Goal: Contribute content: Add original content to the website for others to see

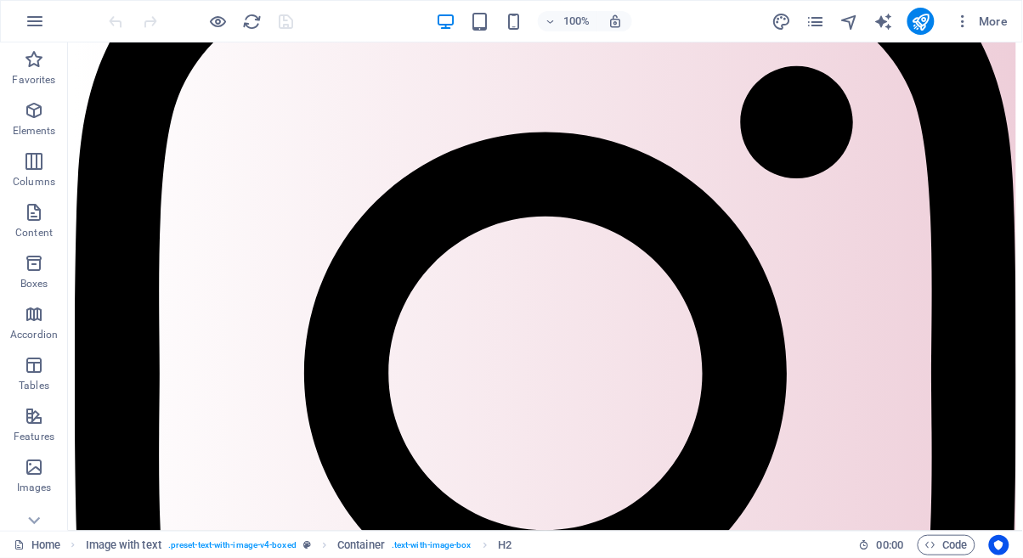
scroll to position [3991, 0]
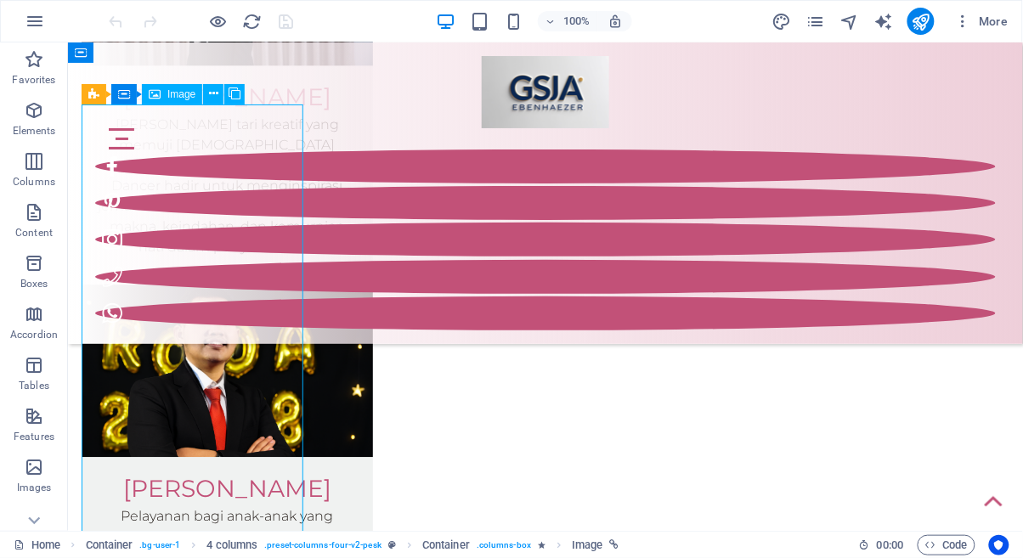
scroll to position [3860, 0]
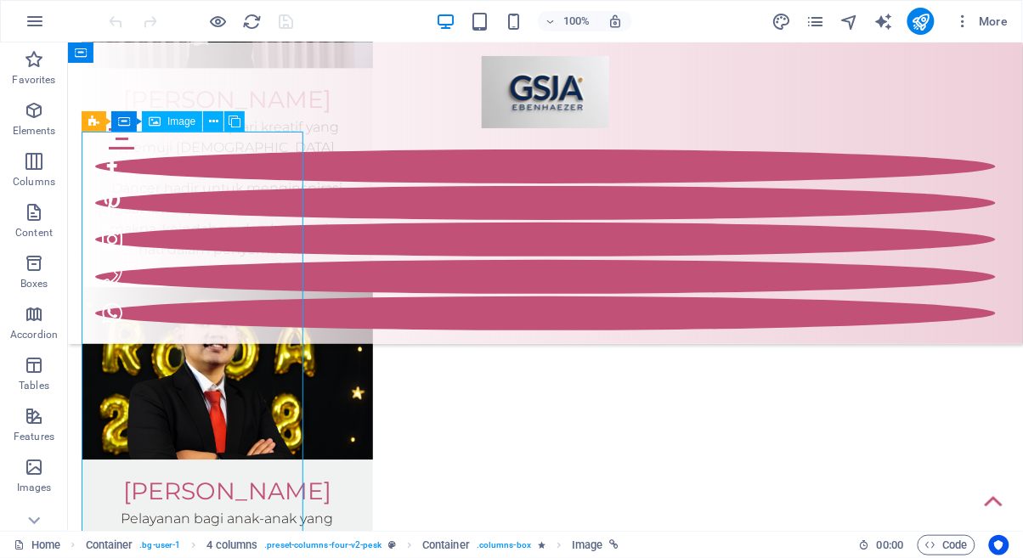
click at [171, 127] on div "Image" at bounding box center [172, 121] width 60 height 20
click at [163, 120] on div "Image" at bounding box center [172, 121] width 60 height 20
click at [167, 119] on div "Image" at bounding box center [172, 121] width 60 height 20
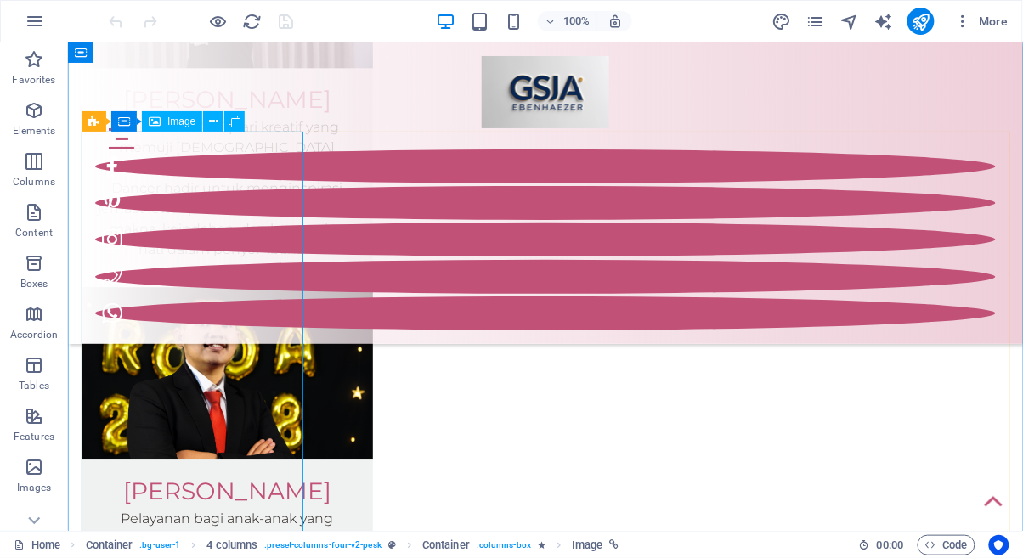
scroll to position [4075, 0]
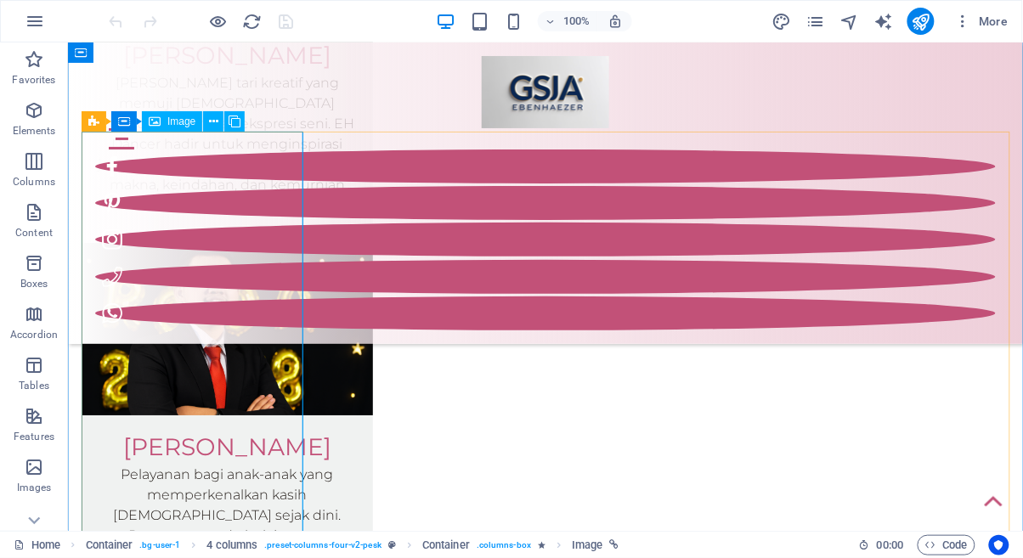
select select "px"
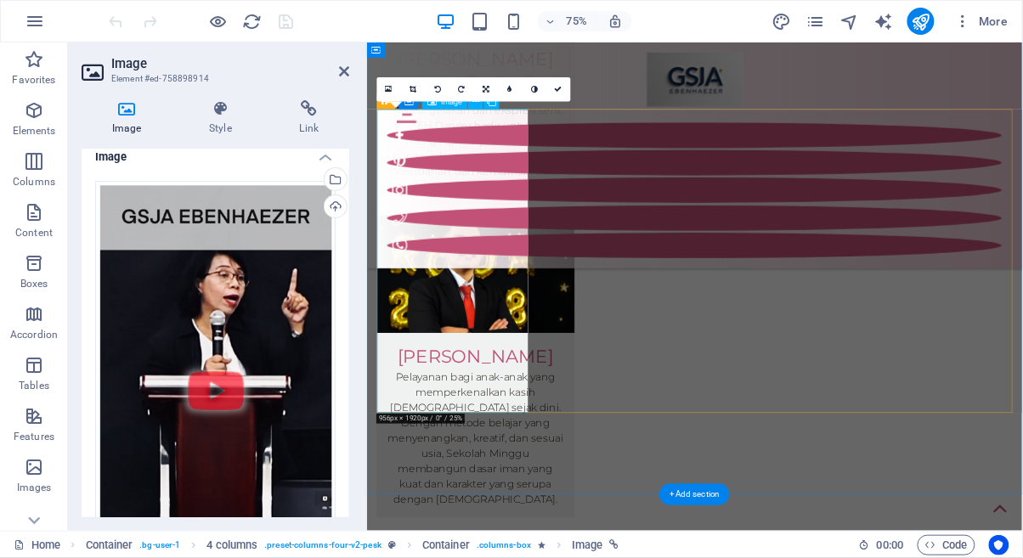
scroll to position [11, 0]
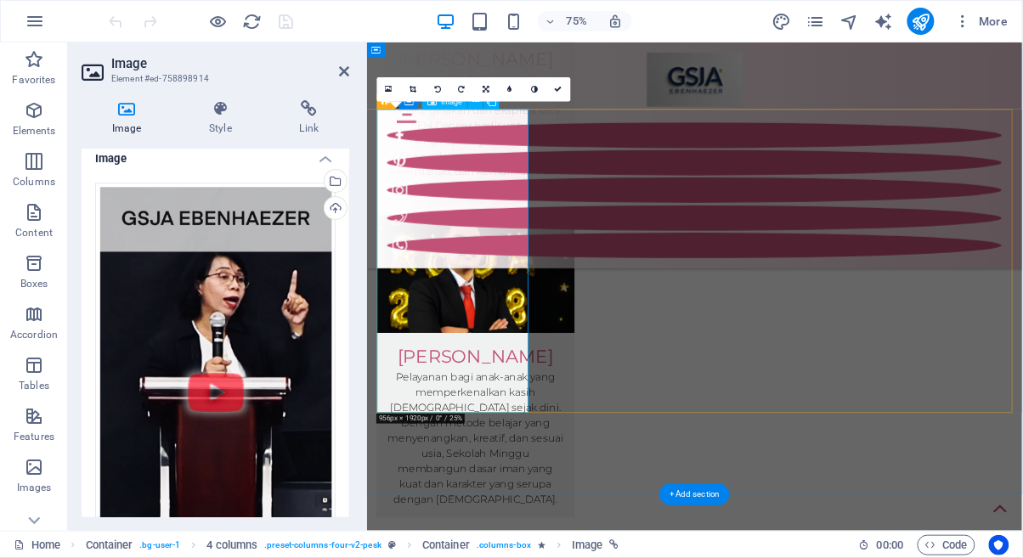
click at [332, 208] on div "Upload" at bounding box center [333, 209] width 25 height 25
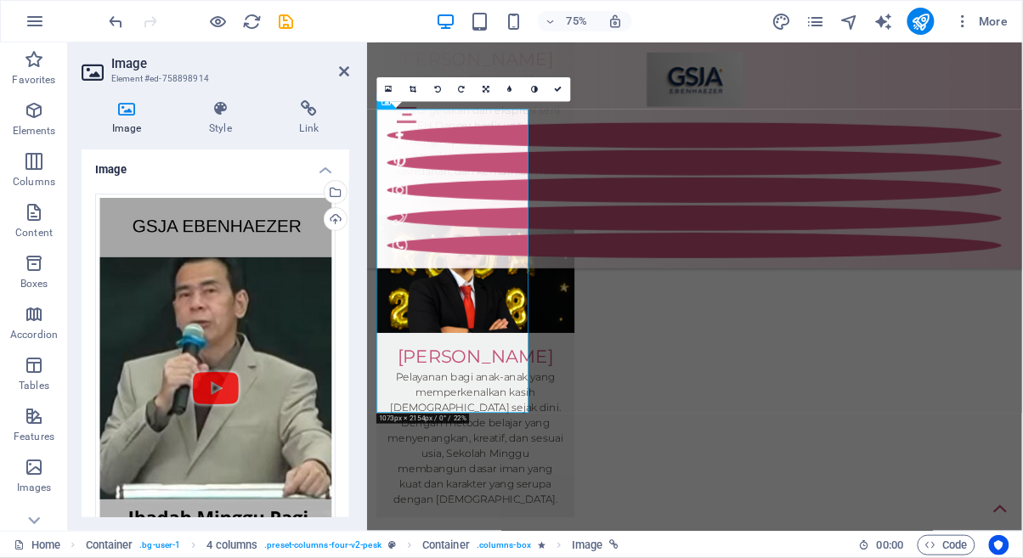
click at [335, 216] on div "Upload" at bounding box center [333, 220] width 25 height 25
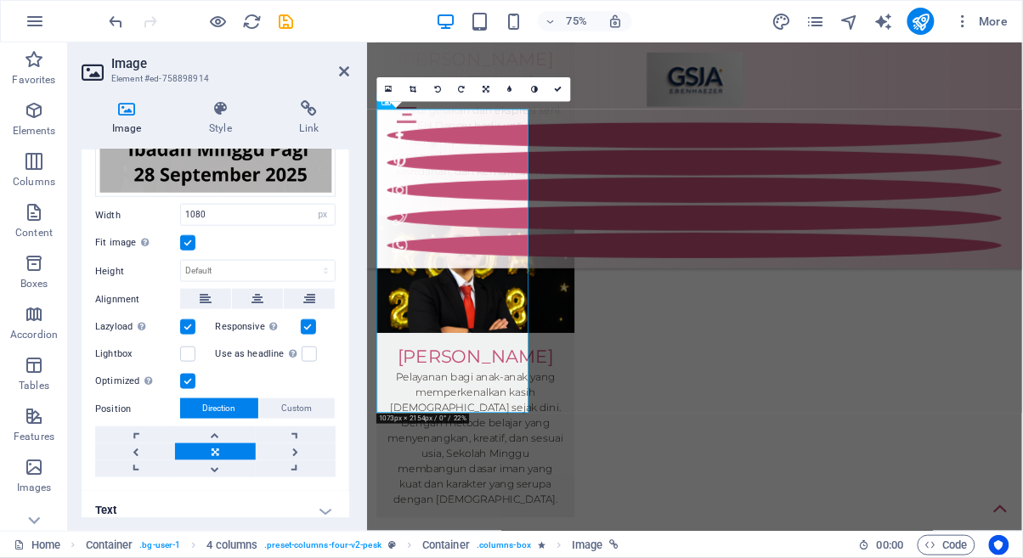
scroll to position [378, 0]
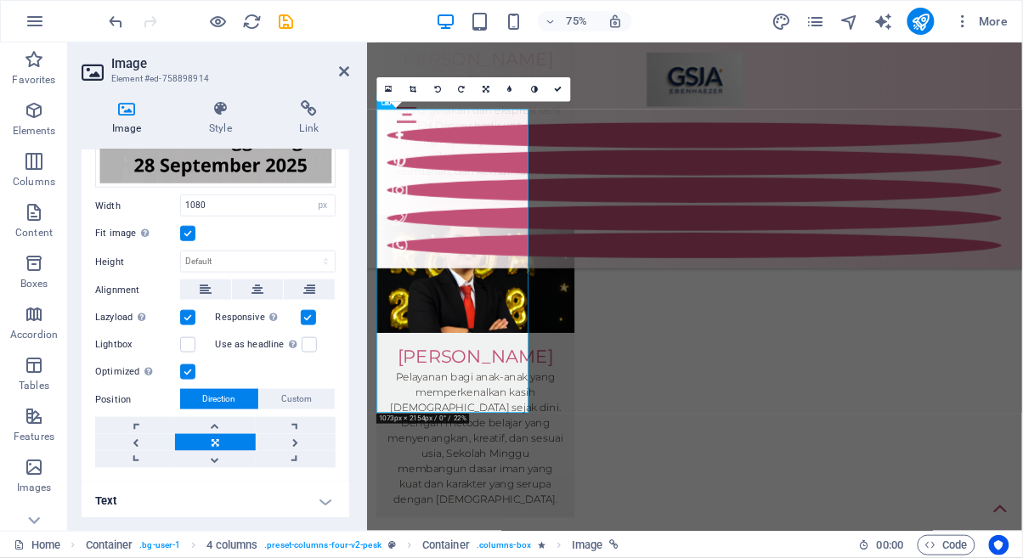
click at [313, 118] on h4 "Link" at bounding box center [309, 118] width 80 height 36
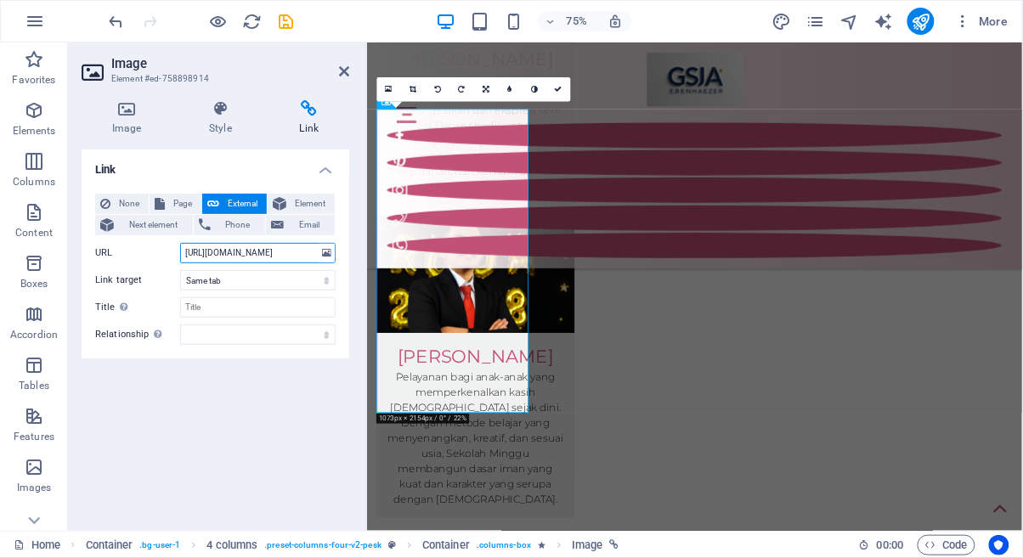
click at [280, 246] on input "[URL][DOMAIN_NAME]" at bounding box center [258, 253] width 156 height 20
click at [275, 246] on input "[URL][DOMAIN_NAME]" at bounding box center [258, 253] width 156 height 20
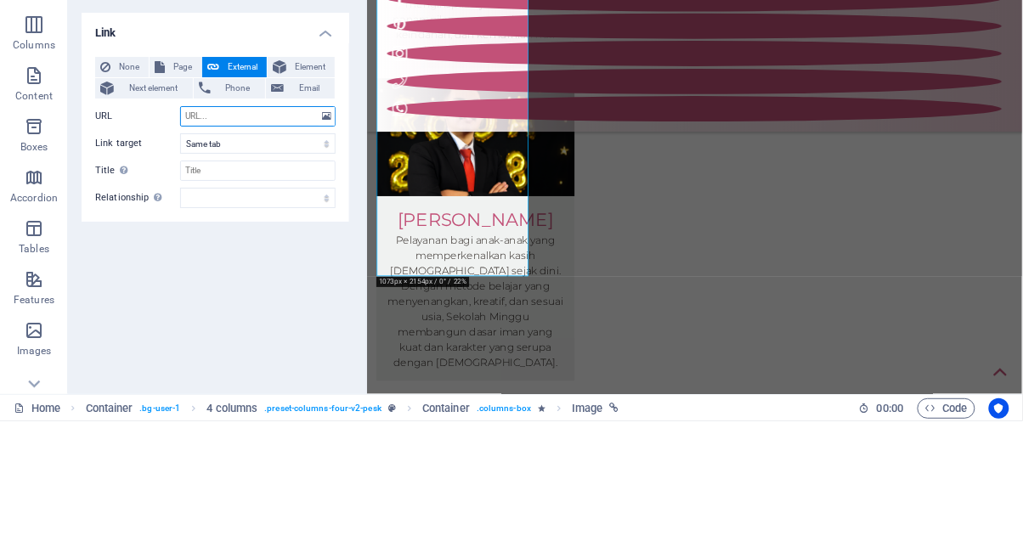
type input "[URL][DOMAIN_NAME]"
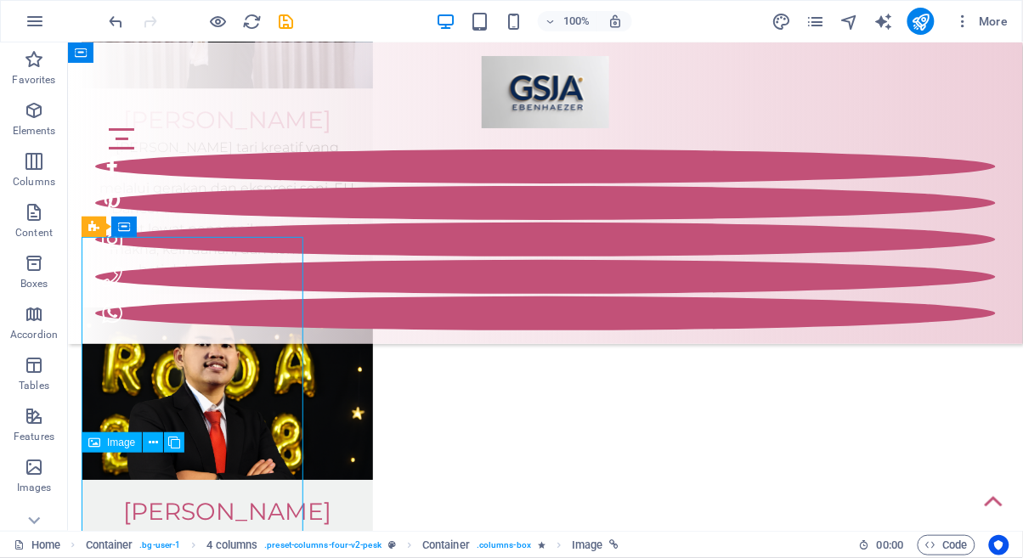
select select
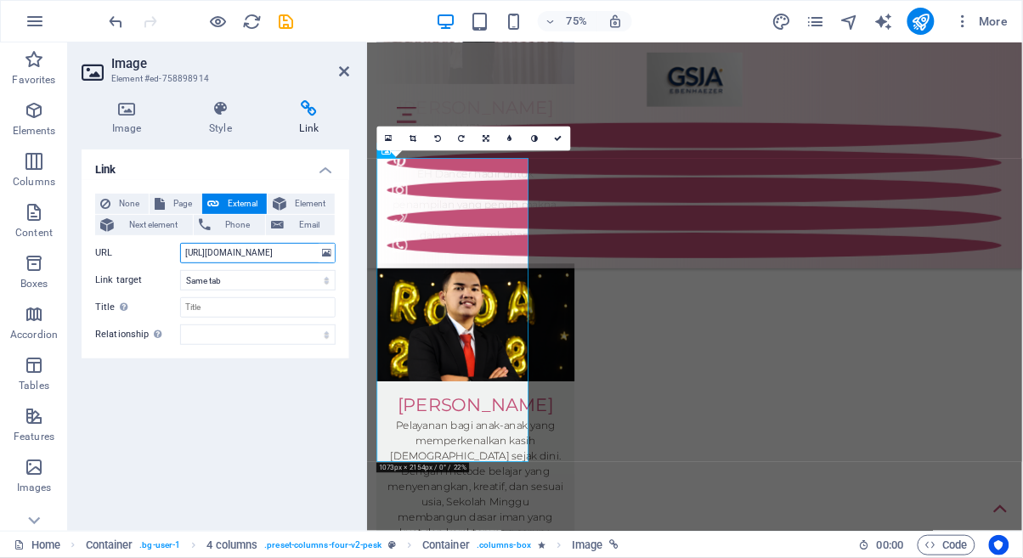
click at [302, 255] on input "[URL][DOMAIN_NAME]" at bounding box center [258, 253] width 156 height 20
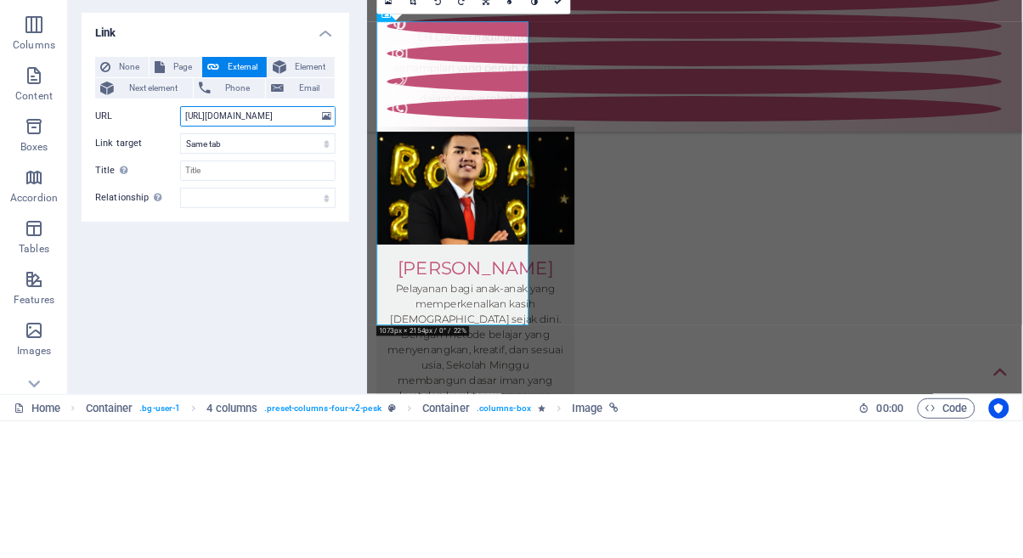
click at [262, 247] on input "[URL][DOMAIN_NAME]" at bounding box center [258, 253] width 156 height 20
click at [260, 256] on input "[URL][DOMAIN_NAME]" at bounding box center [258, 253] width 156 height 20
type input "[URL][DOMAIN_NAME]"
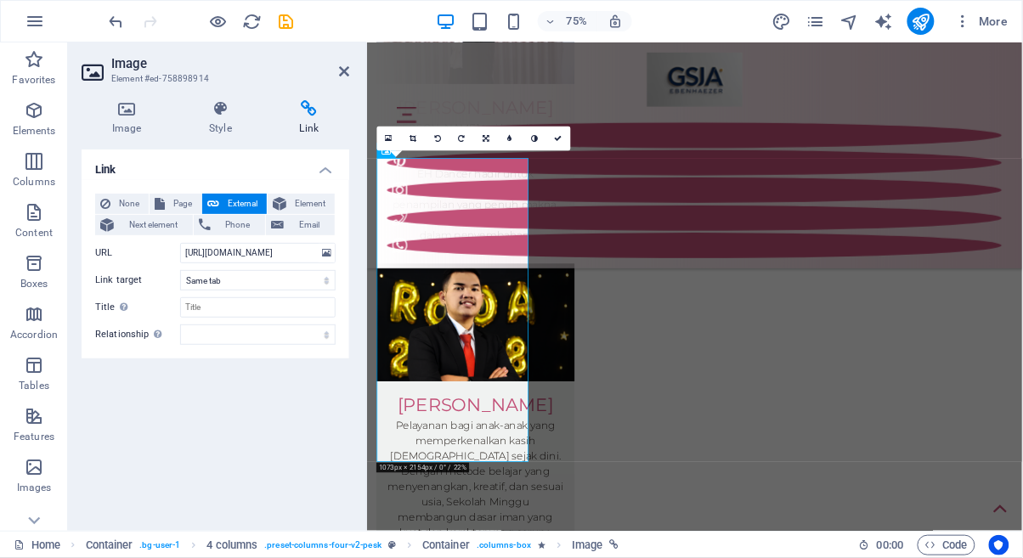
click at [346, 71] on icon at bounding box center [344, 72] width 10 height 14
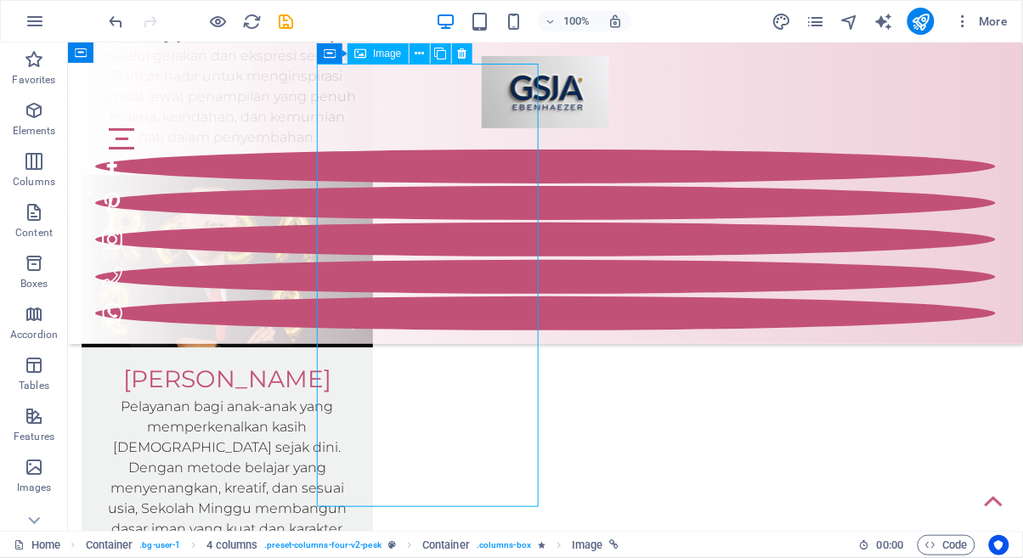
select select "%"
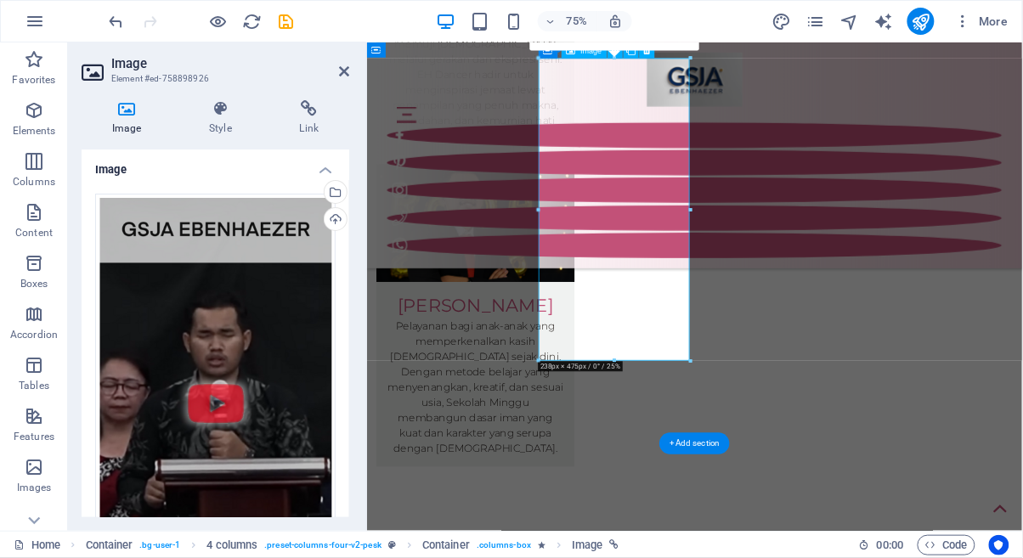
click at [332, 224] on div "Upload" at bounding box center [333, 220] width 25 height 25
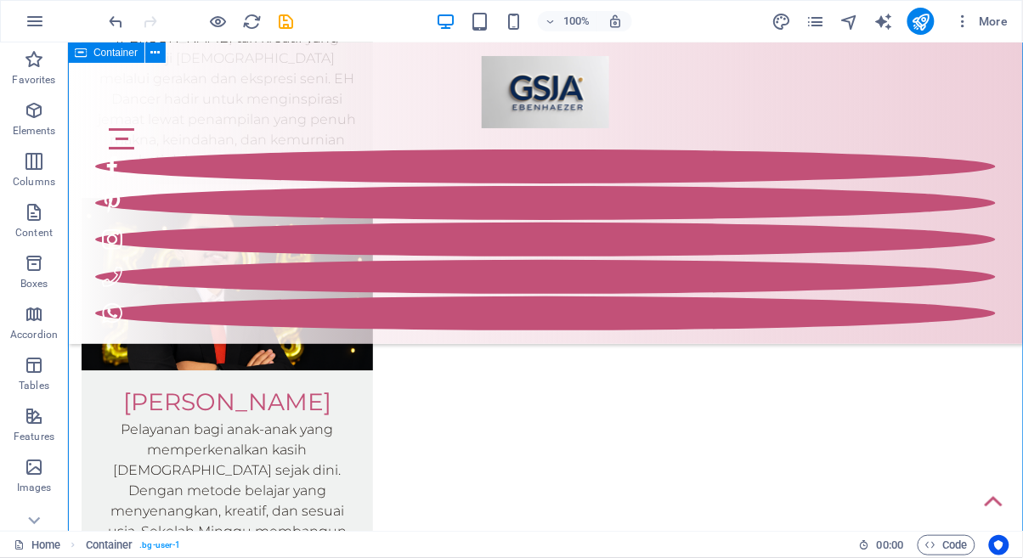
scroll to position [3928, 0]
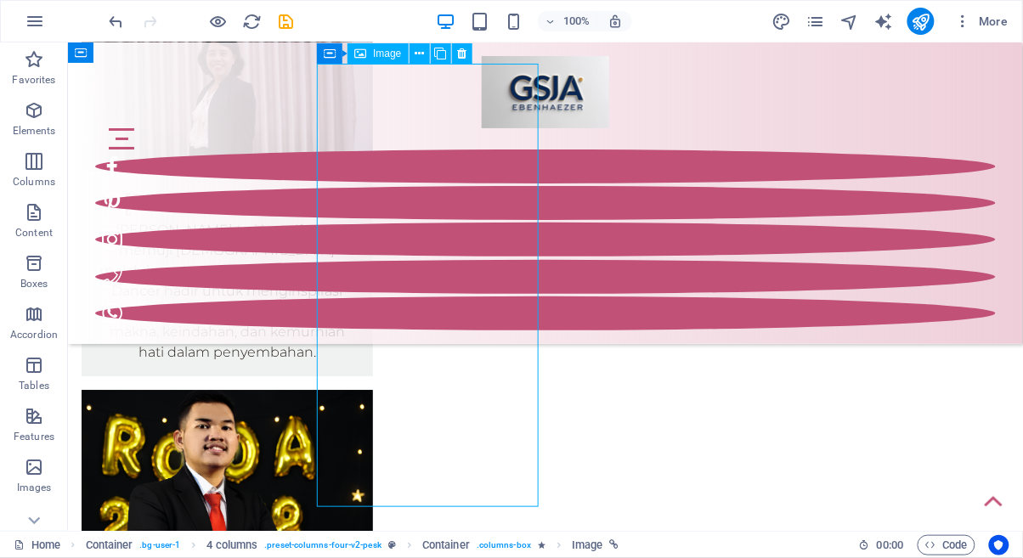
select select "%"
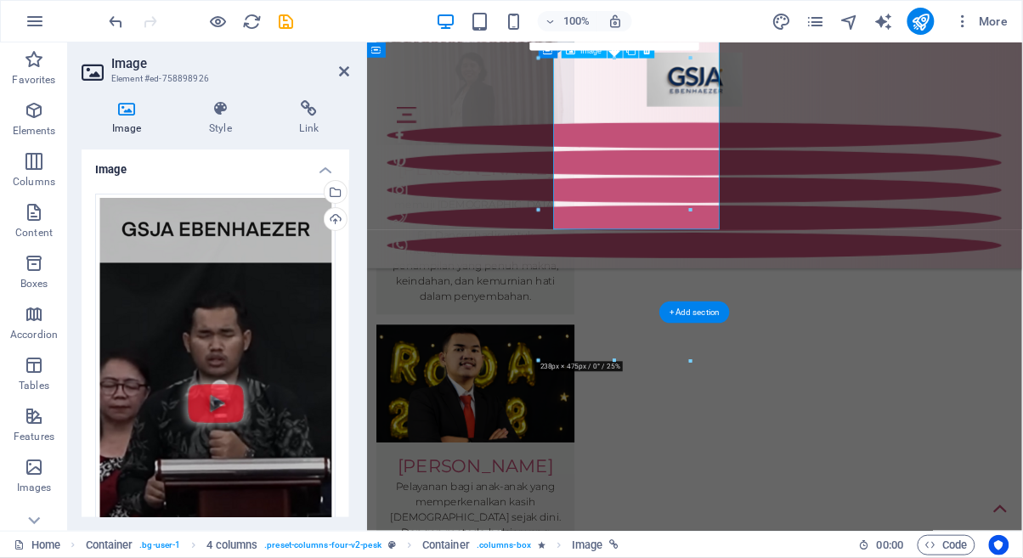
scroll to position [4143, 0]
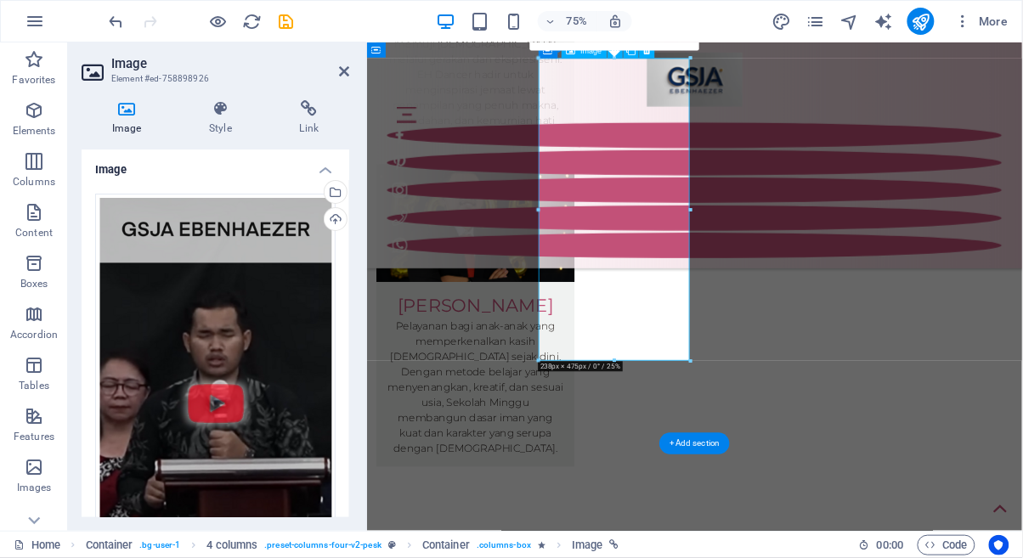
click at [330, 216] on div "Upload" at bounding box center [333, 220] width 25 height 25
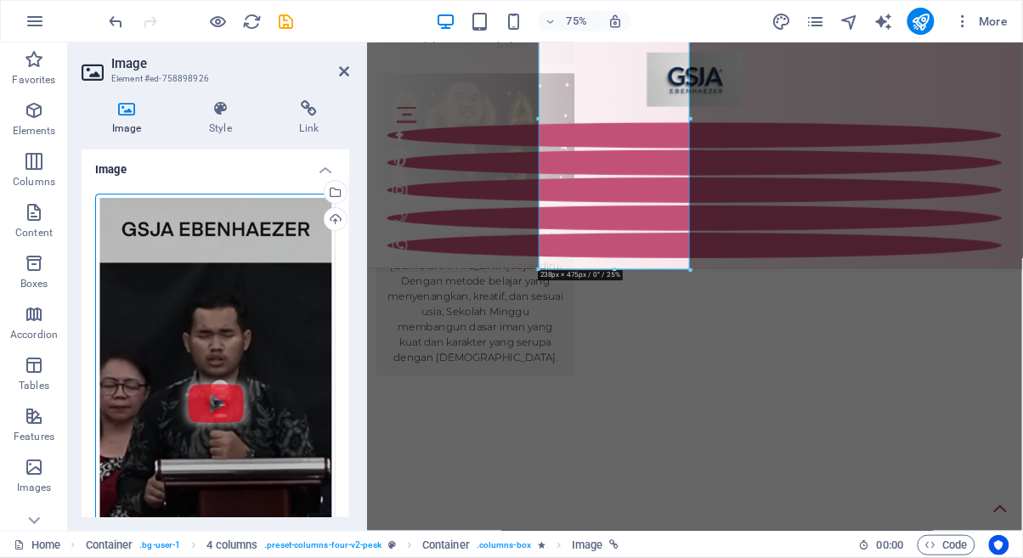
scroll to position [4268, 0]
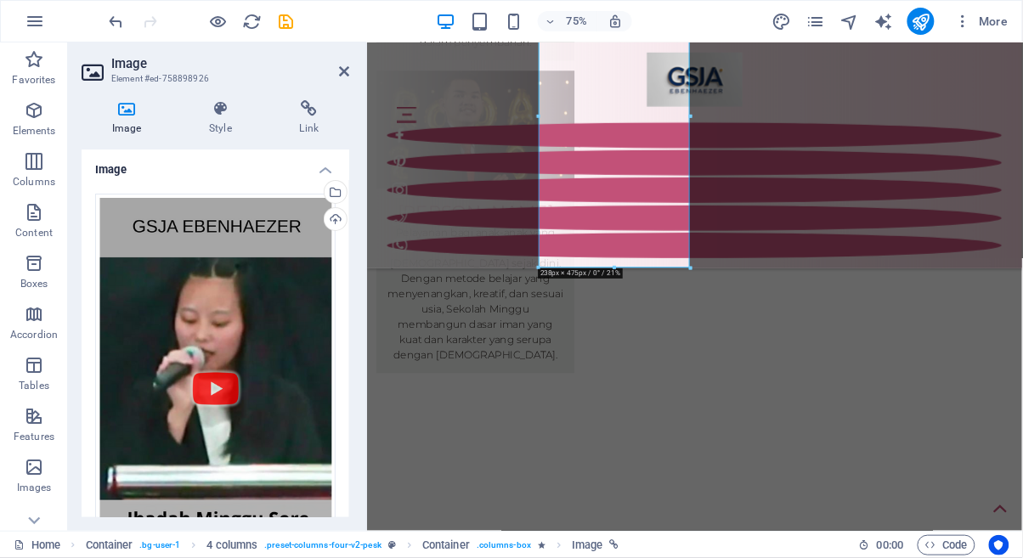
click at [314, 109] on icon at bounding box center [309, 108] width 80 height 17
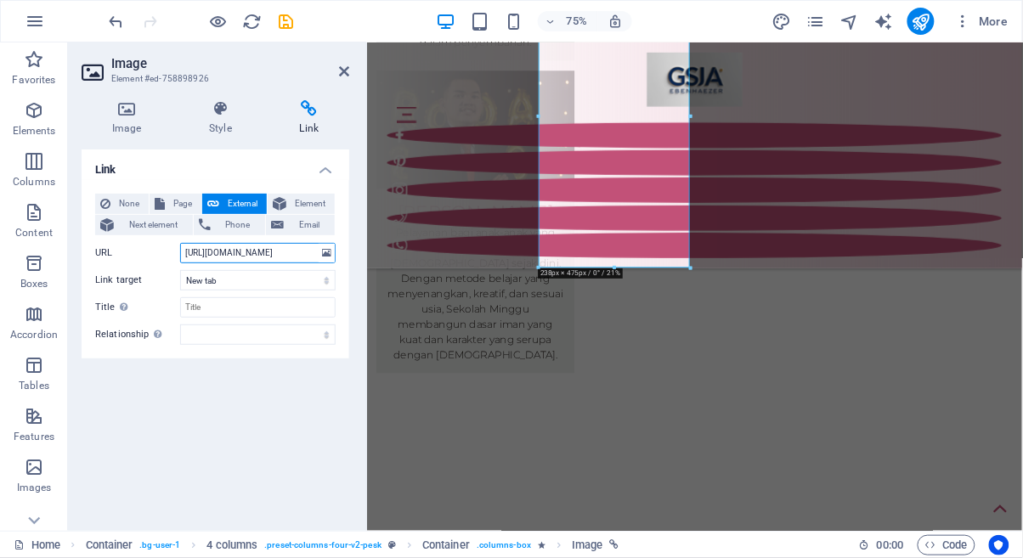
click at [292, 252] on input "[URL][DOMAIN_NAME]" at bounding box center [258, 253] width 156 height 20
click at [289, 252] on input "[URL][DOMAIN_NAME]" at bounding box center [258, 253] width 156 height 20
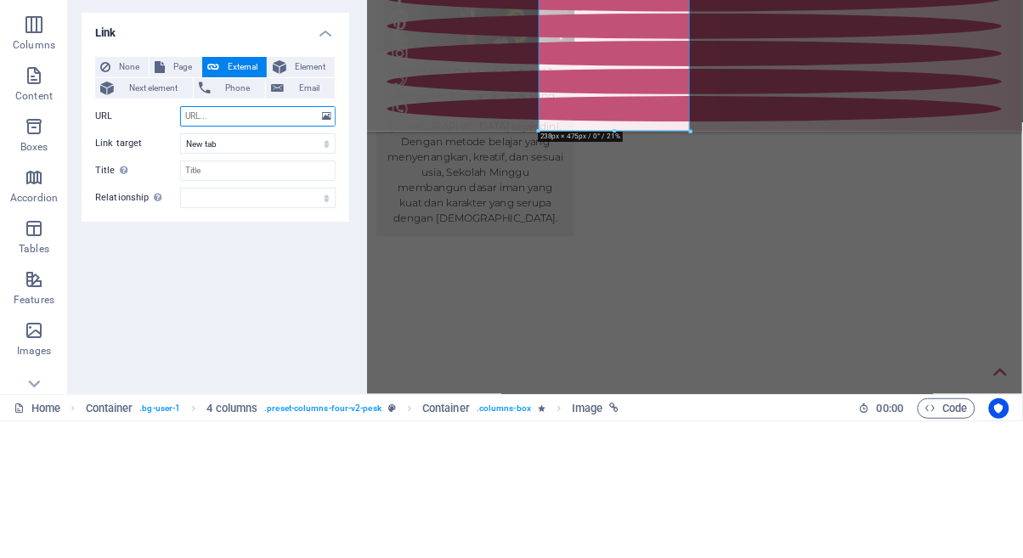
type input "[URL][DOMAIN_NAME]"
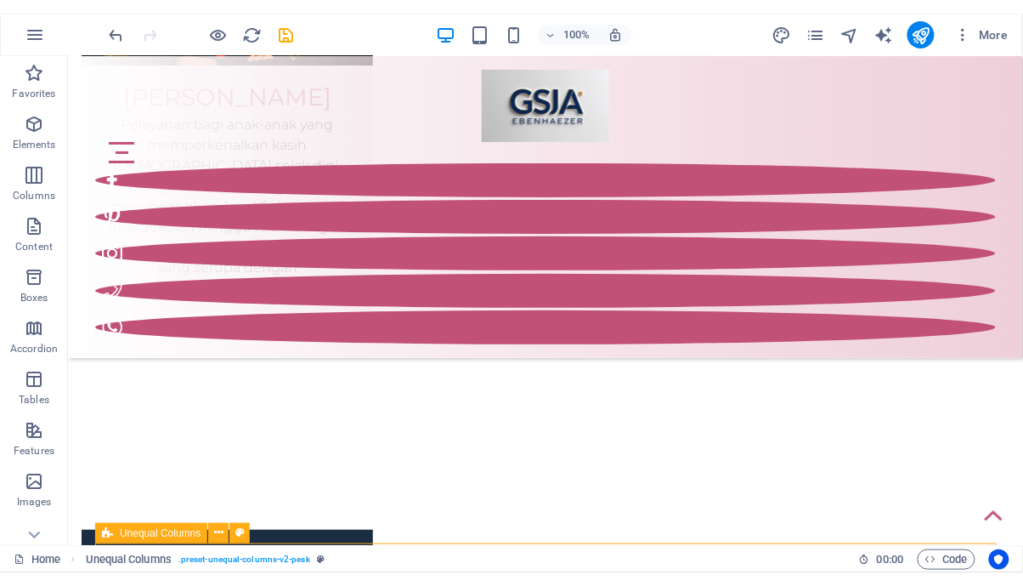
scroll to position [4052, 0]
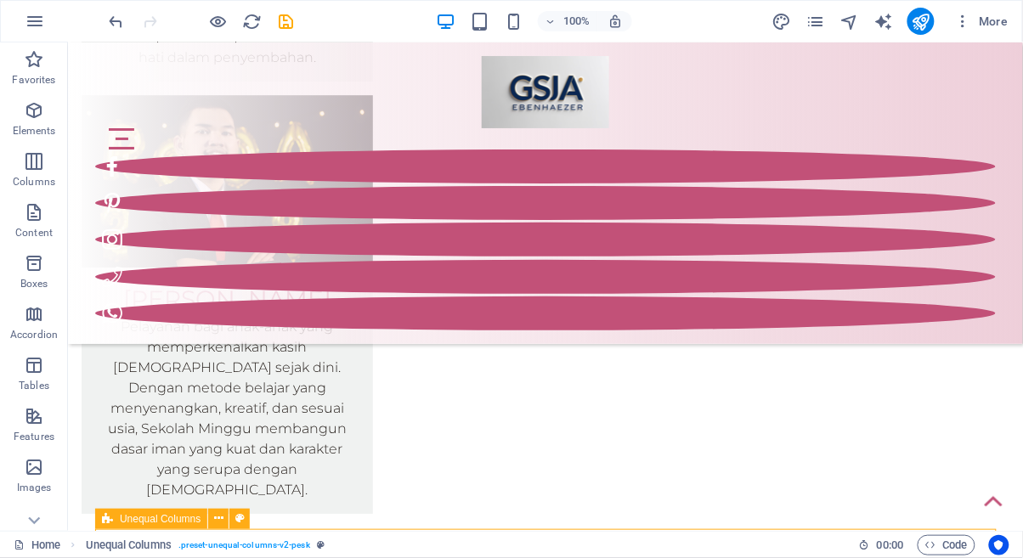
click at [294, 20] on icon "save" at bounding box center [287, 22] width 20 height 20
